Goal: Browse casually: Explore the website without a specific task or goal

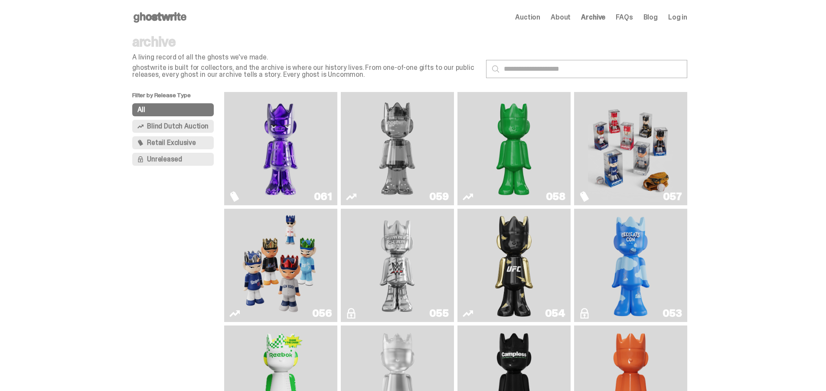
click at [591, 132] on img "Game Face (2025)" at bounding box center [630, 148] width 85 height 106
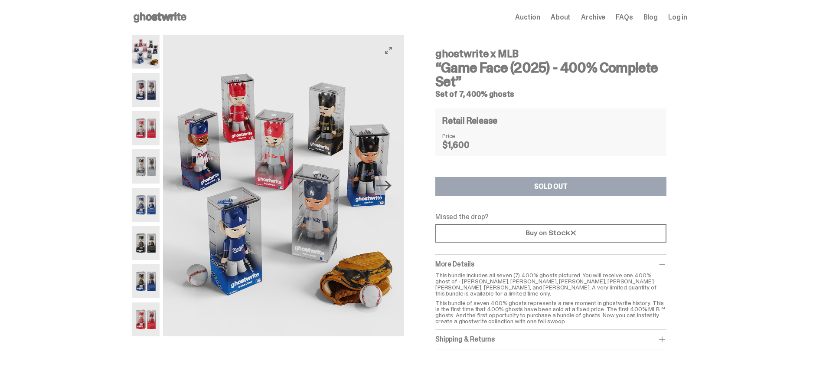
click at [383, 184] on icon "Next" at bounding box center [383, 185] width 15 height 15
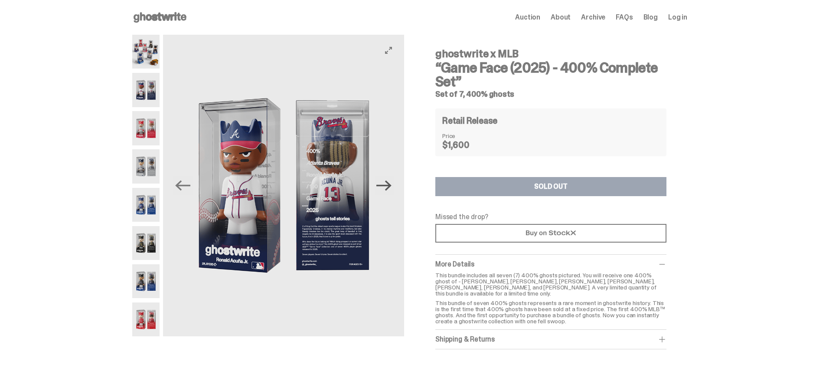
click at [383, 184] on icon "Next" at bounding box center [383, 185] width 15 height 15
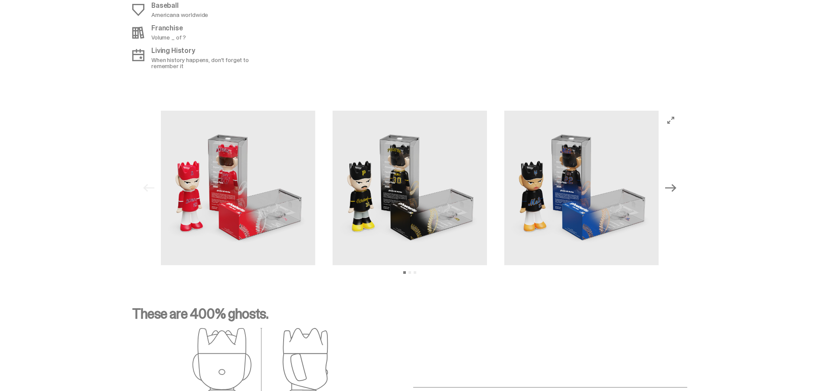
scroll to position [1125, 0]
click at [669, 187] on icon "Next" at bounding box center [670, 188] width 11 height 11
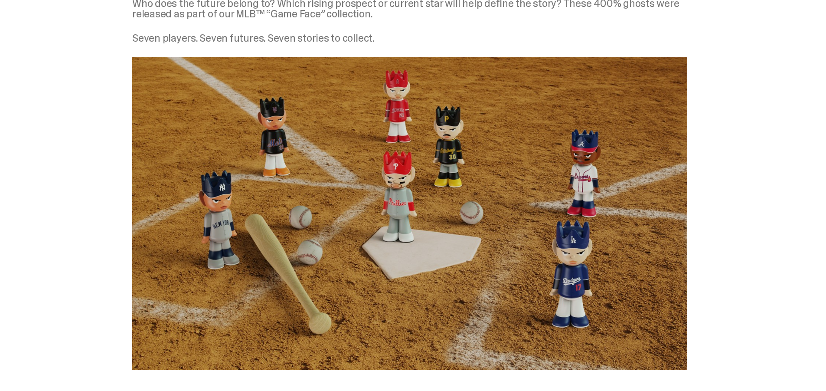
scroll to position [434, 0]
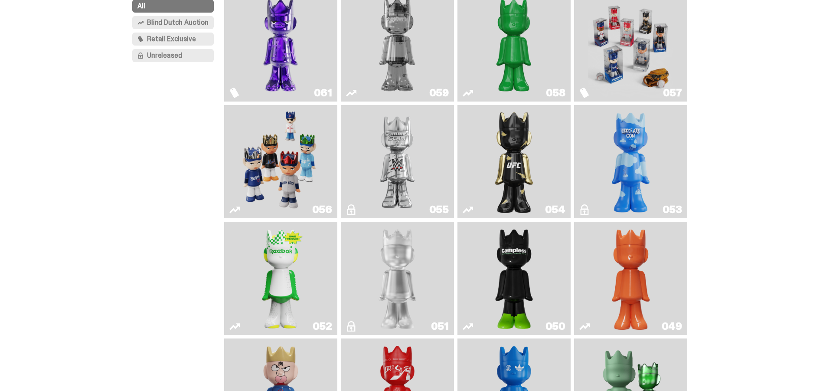
scroll to position [87, 0]
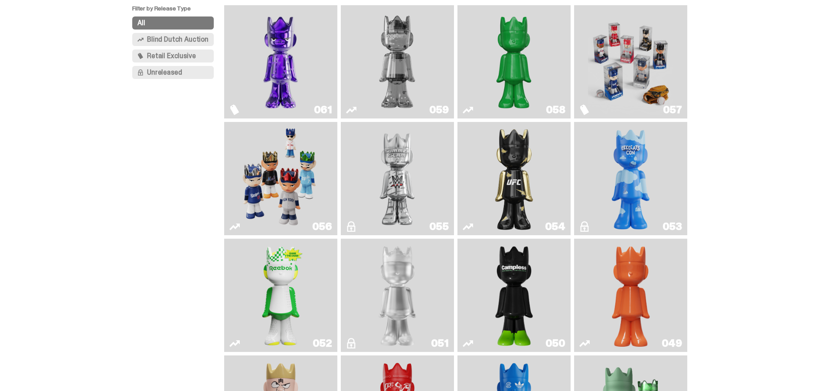
click at [276, 166] on img "Game Face (2025)" at bounding box center [280, 178] width 85 height 106
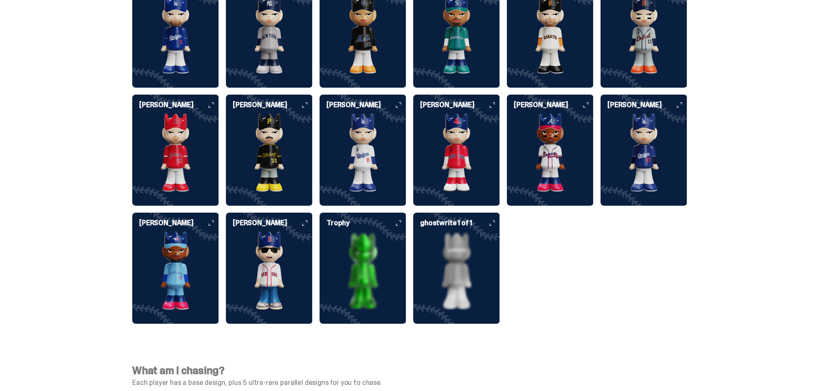
scroll to position [2322, 0]
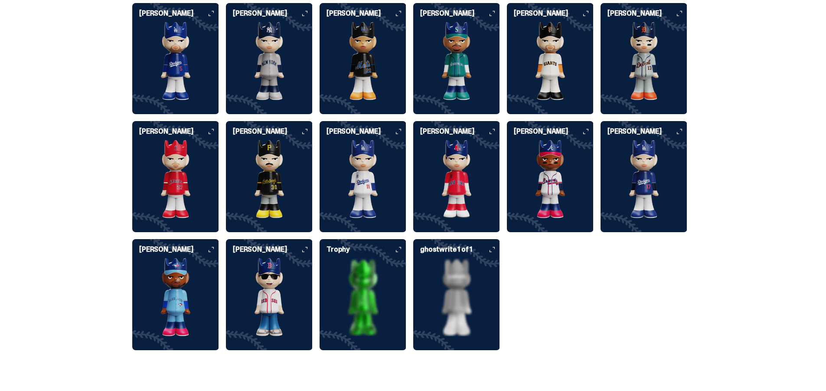
click at [195, 184] on img at bounding box center [175, 179] width 87 height 78
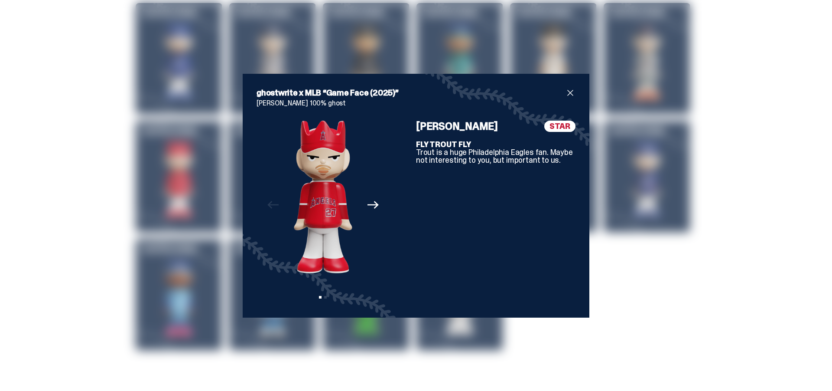
click at [368, 207] on icon "Next" at bounding box center [373, 204] width 11 height 11
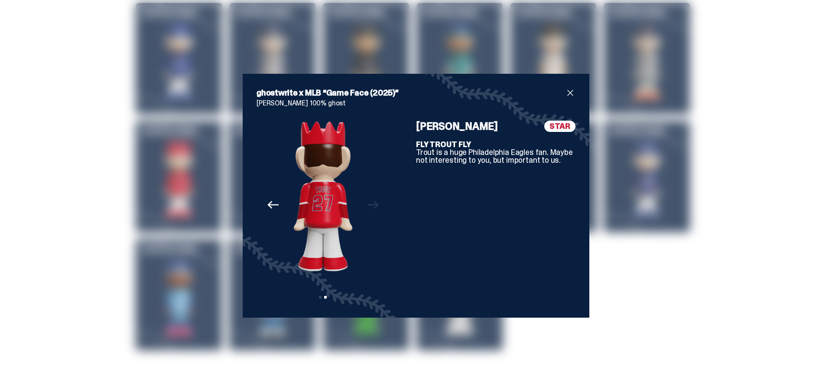
click at [18, 163] on div "ghostwrite x MLB “Game Face (2025)” [PERSON_NAME] 100% ghost Previous Next View…" at bounding box center [416, 195] width 832 height 391
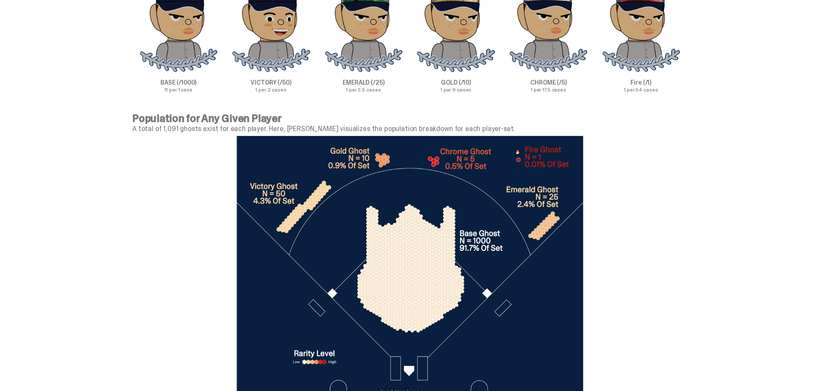
scroll to position [2928, 0]
